Goal: Task Accomplishment & Management: Use online tool/utility

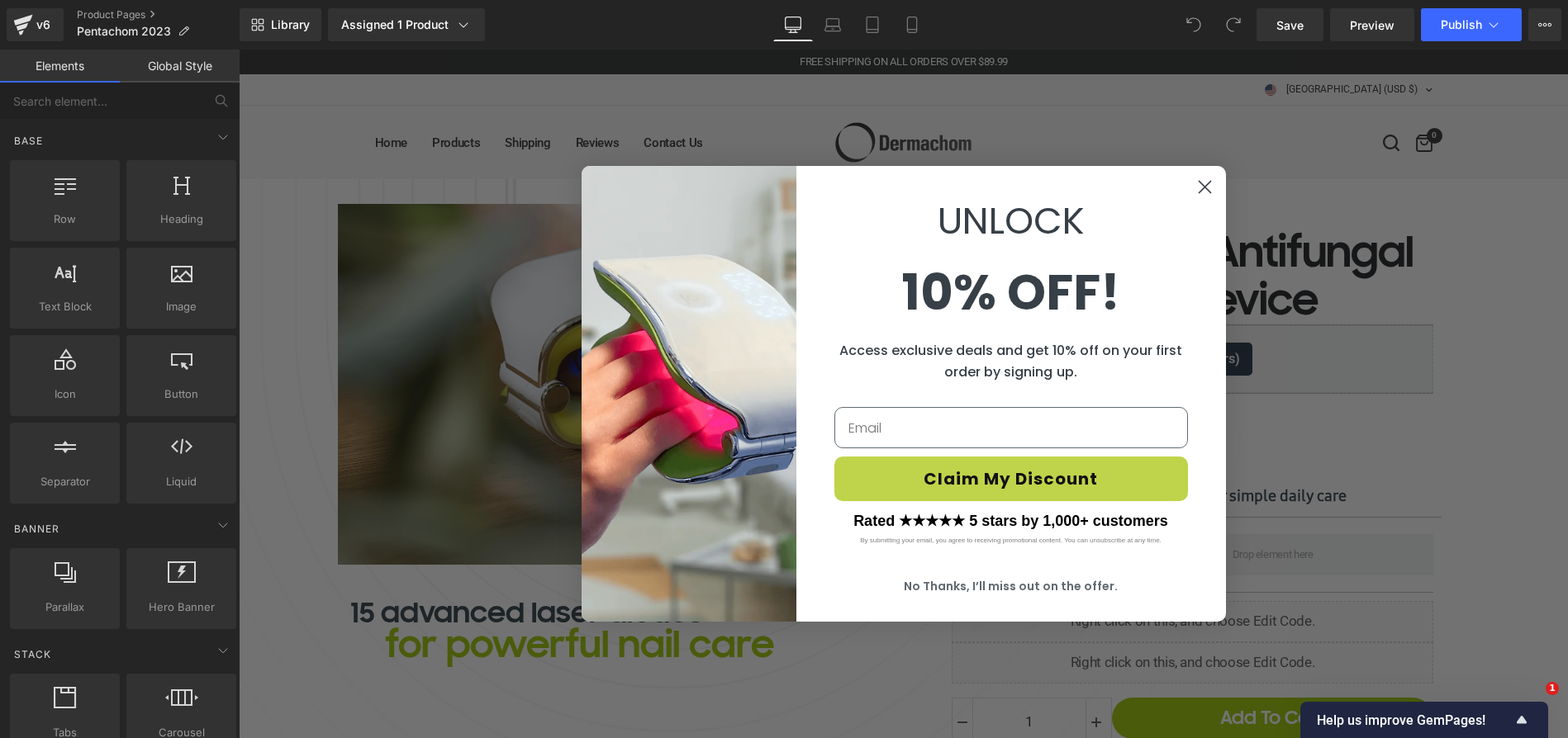
click at [1204, 177] on circle "Close dialog" at bounding box center [1204, 187] width 27 height 27
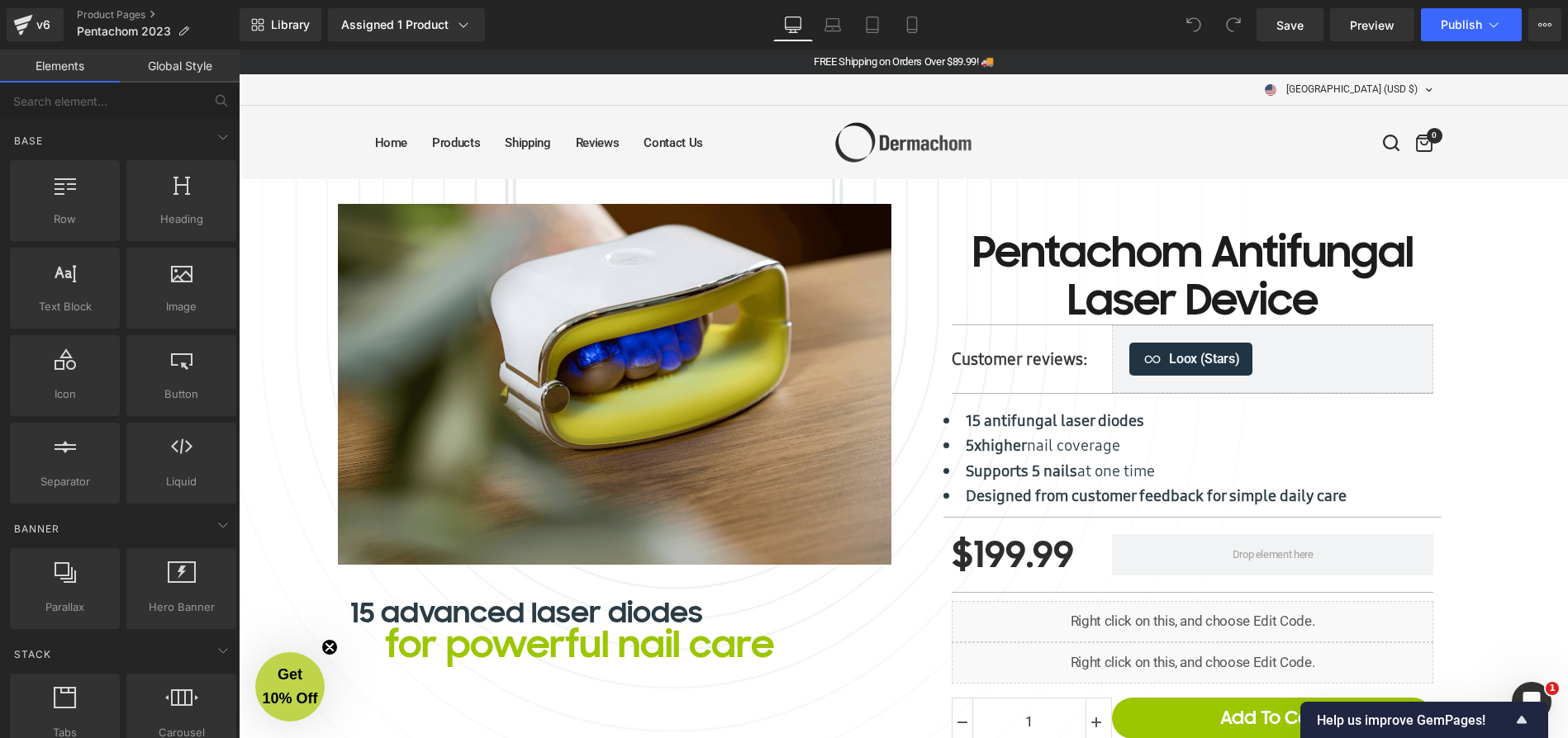
click at [297, 114] on theme-header "Home Products Shipping Reviews Contact Us United States (USD $) Afghanistan (AF…" at bounding box center [903, 143] width 1330 height 73
